Goal: Find specific page/section: Find specific page/section

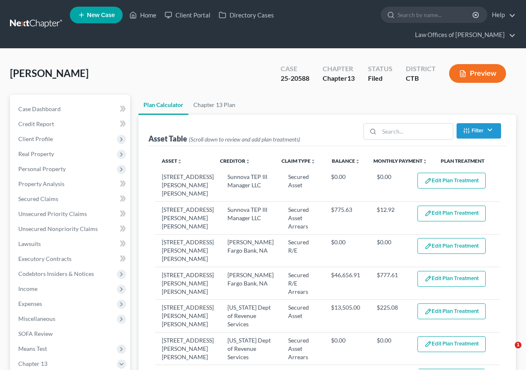
select select "59"
click at [148, 15] on link "Home" at bounding box center [142, 14] width 35 height 15
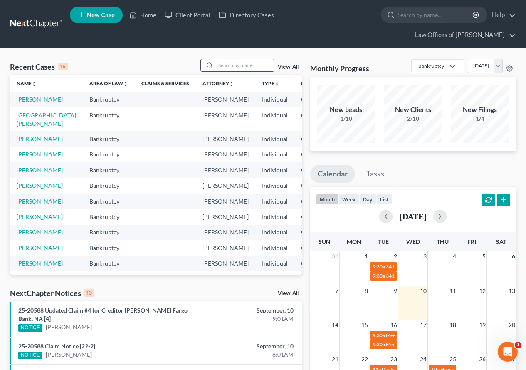
click at [225, 66] on input "search" at bounding box center [245, 65] width 58 height 12
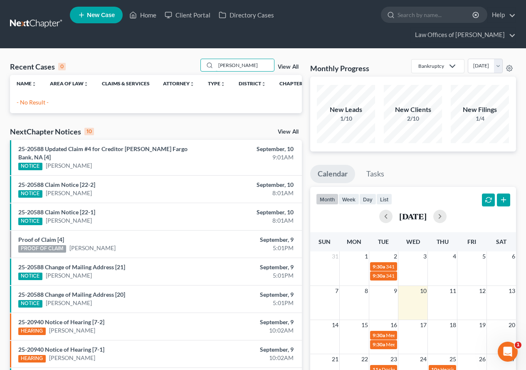
type input "[PERSON_NAME]"
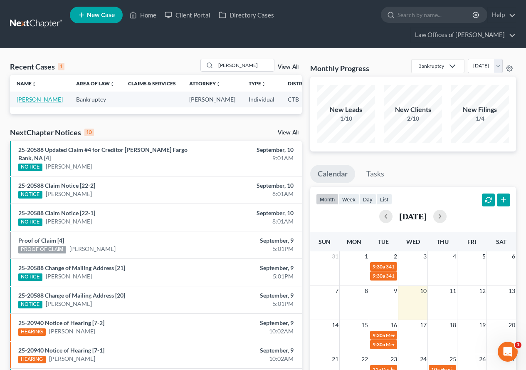
click at [28, 102] on link "[PERSON_NAME]" at bounding box center [40, 99] width 46 height 7
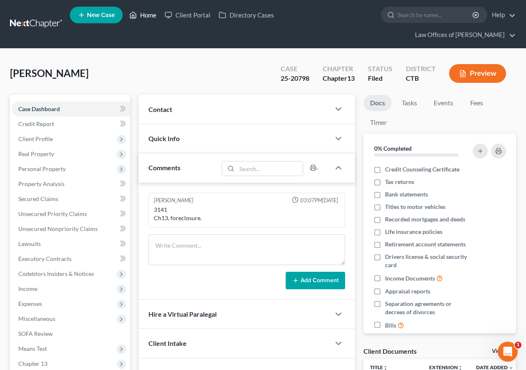
click at [144, 16] on link "Home" at bounding box center [142, 14] width 35 height 15
